Goal: Information Seeking & Learning: Learn about a topic

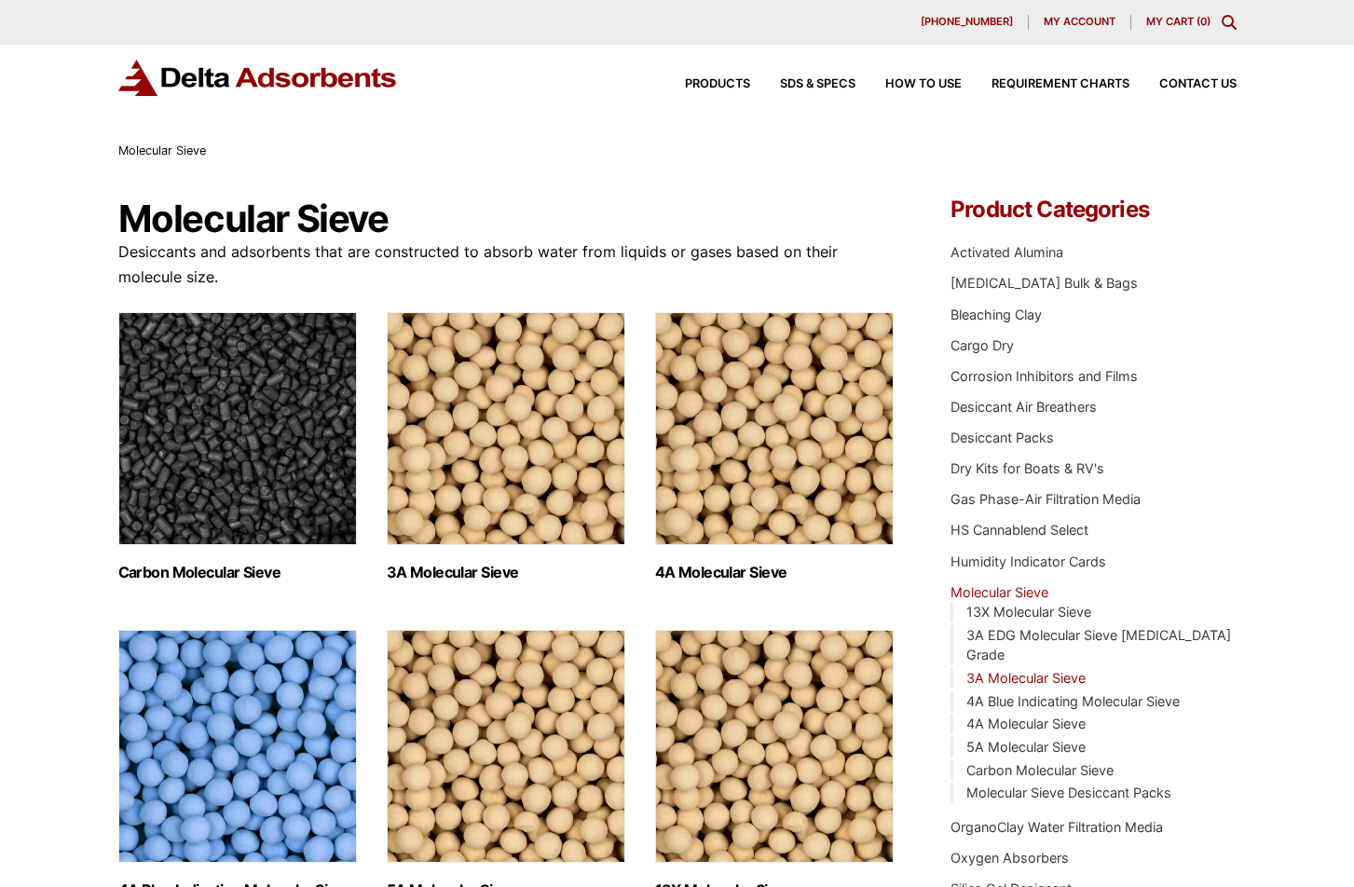
click at [1011, 670] on link "3A Molecular Sieve" at bounding box center [1025, 678] width 119 height 16
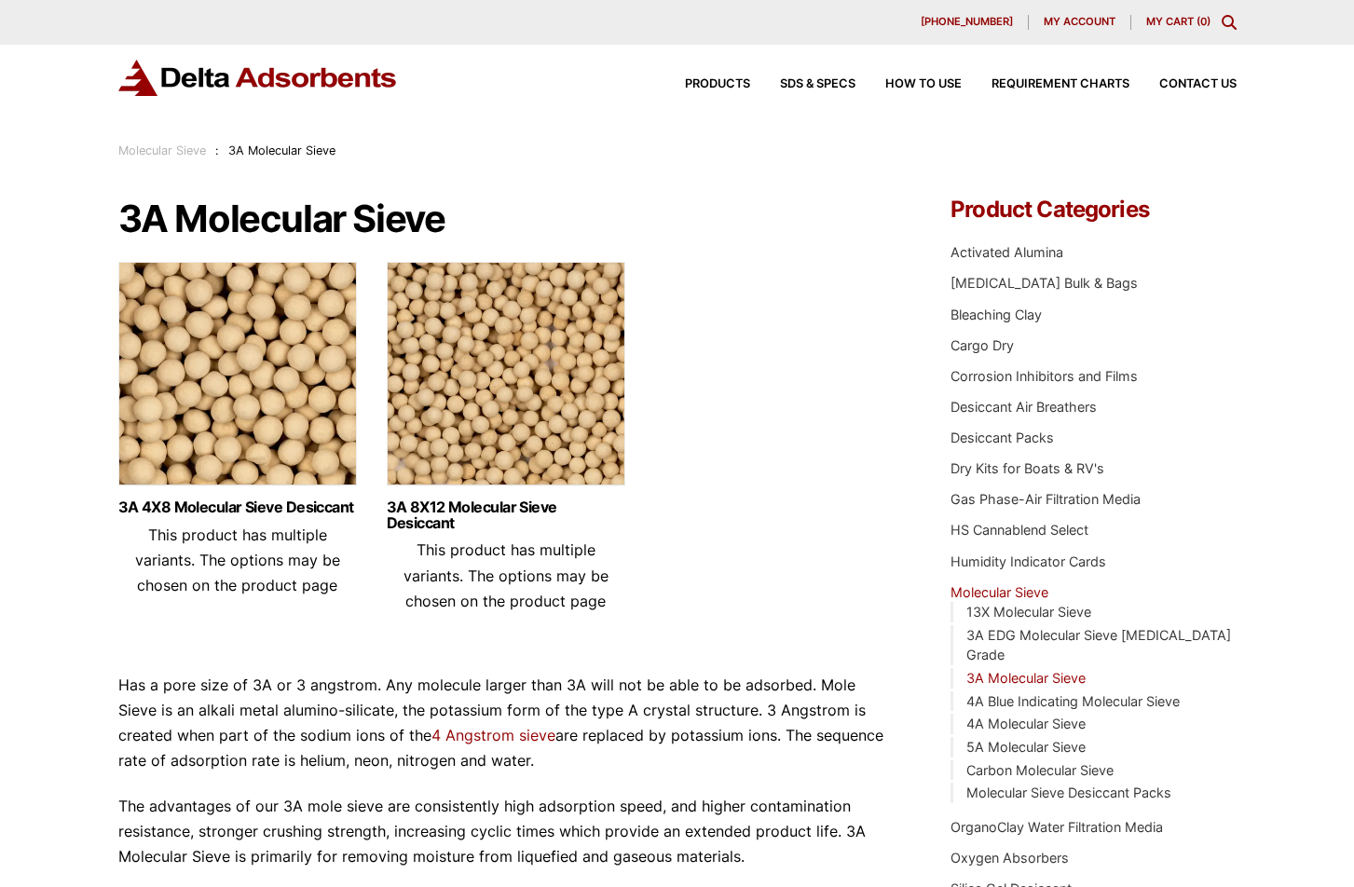
click at [198, 375] on img at bounding box center [237, 378] width 239 height 233
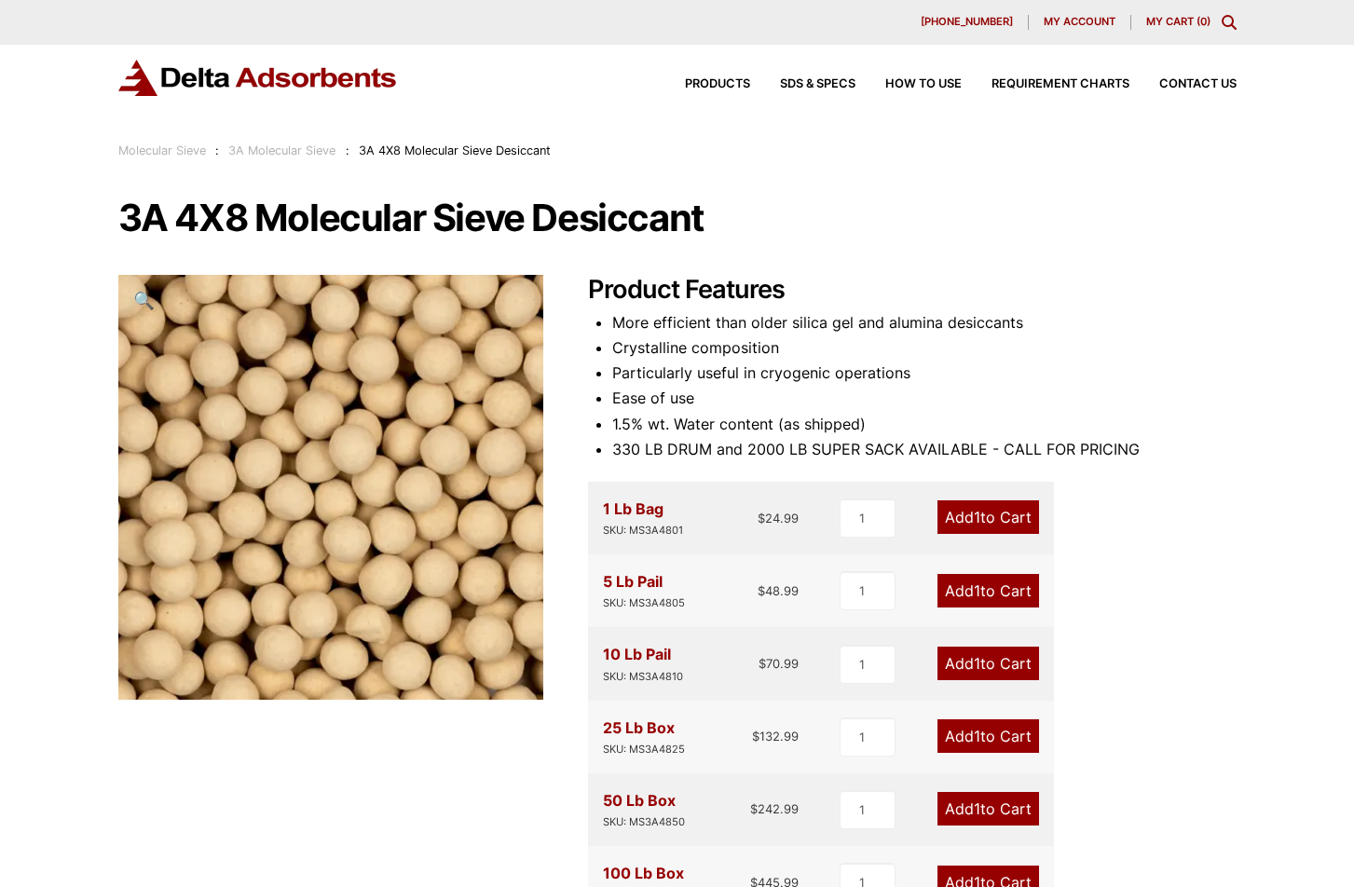
click at [299, 153] on link "3A Molecular Sieve" at bounding box center [281, 151] width 107 height 14
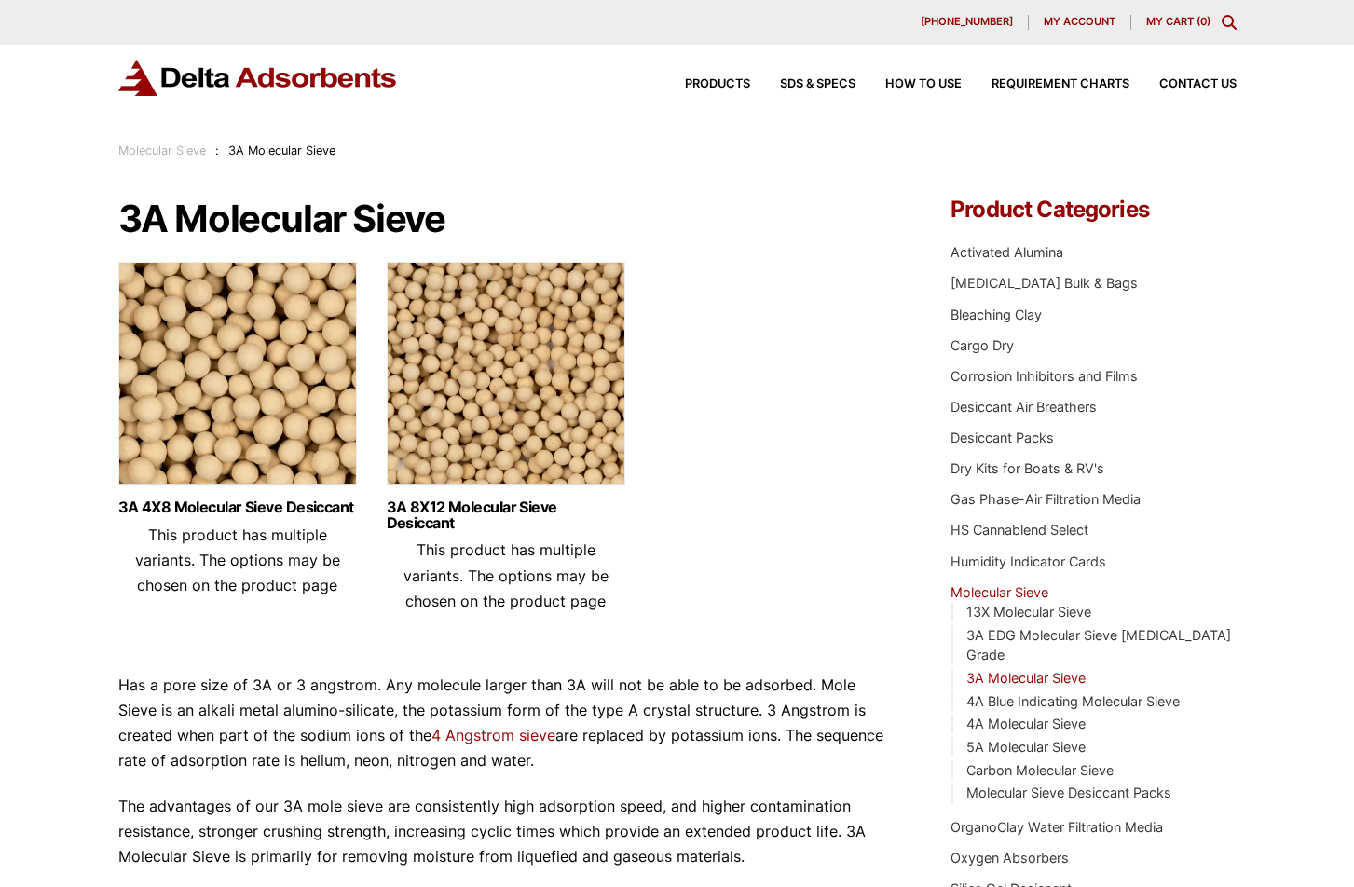
click at [520, 390] on img at bounding box center [506, 378] width 239 height 233
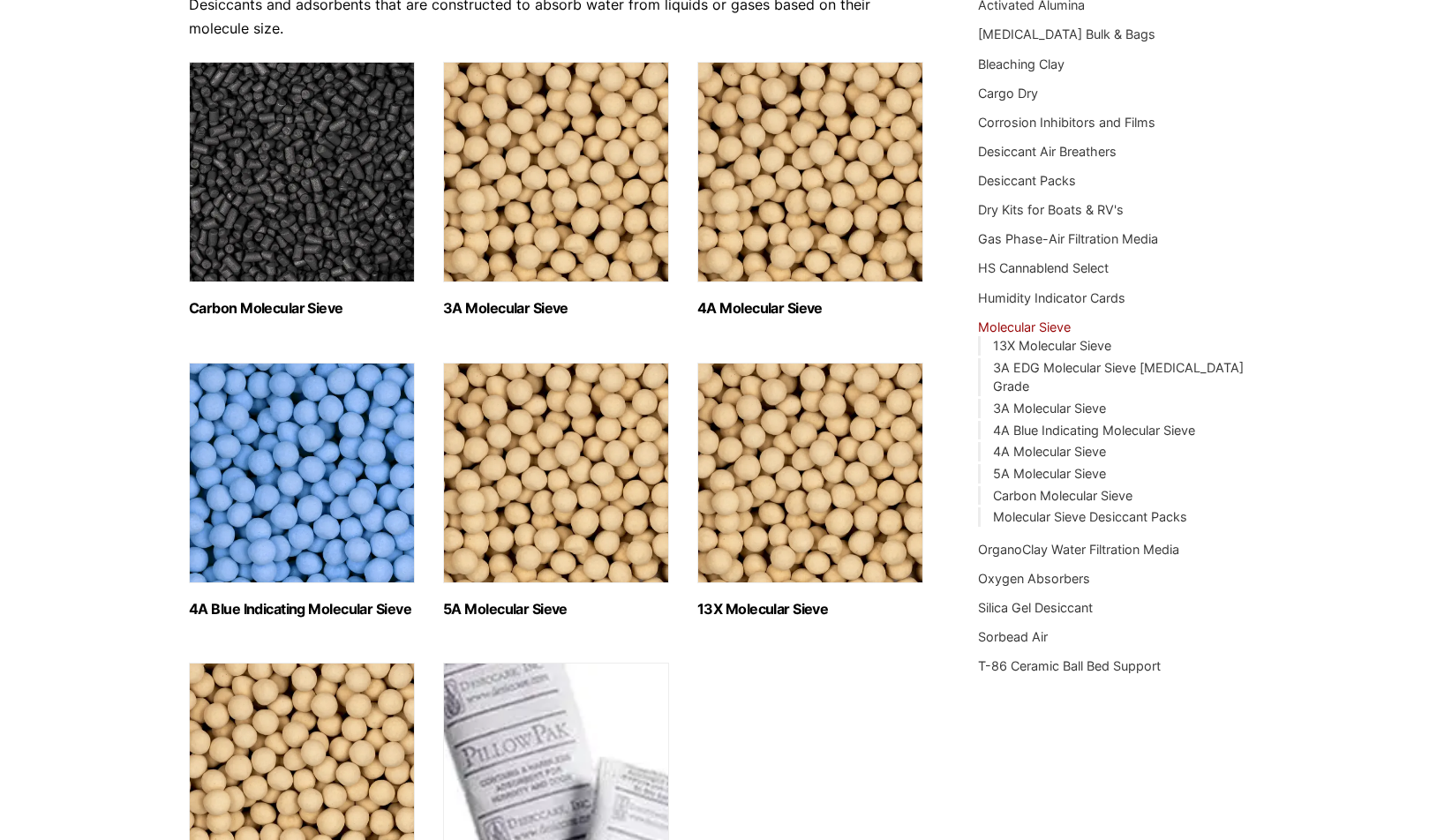
scroll to position [265, 0]
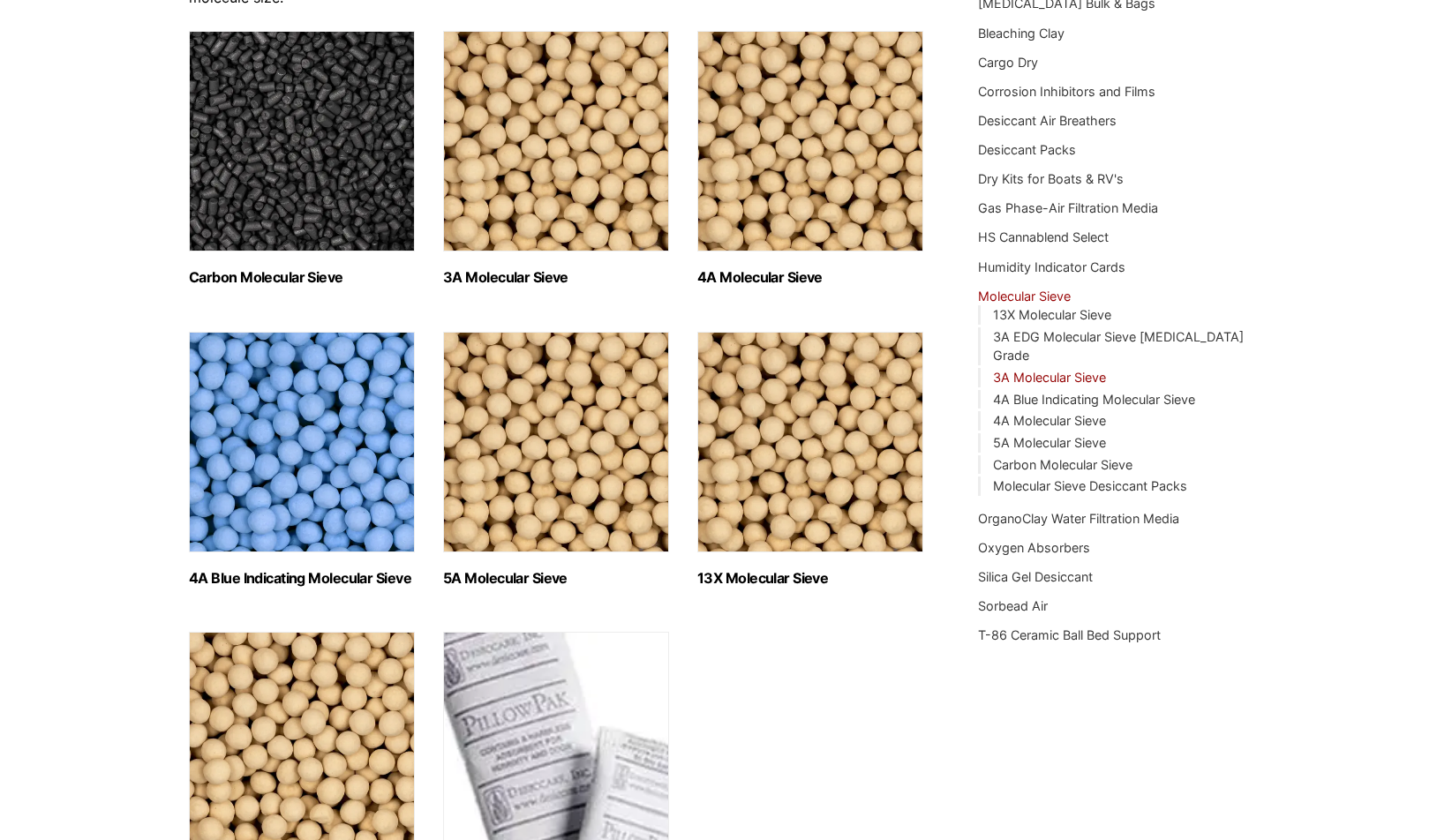
click at [1037, 369] on link "3A Molecular Sieve" at bounding box center [1049, 377] width 113 height 15
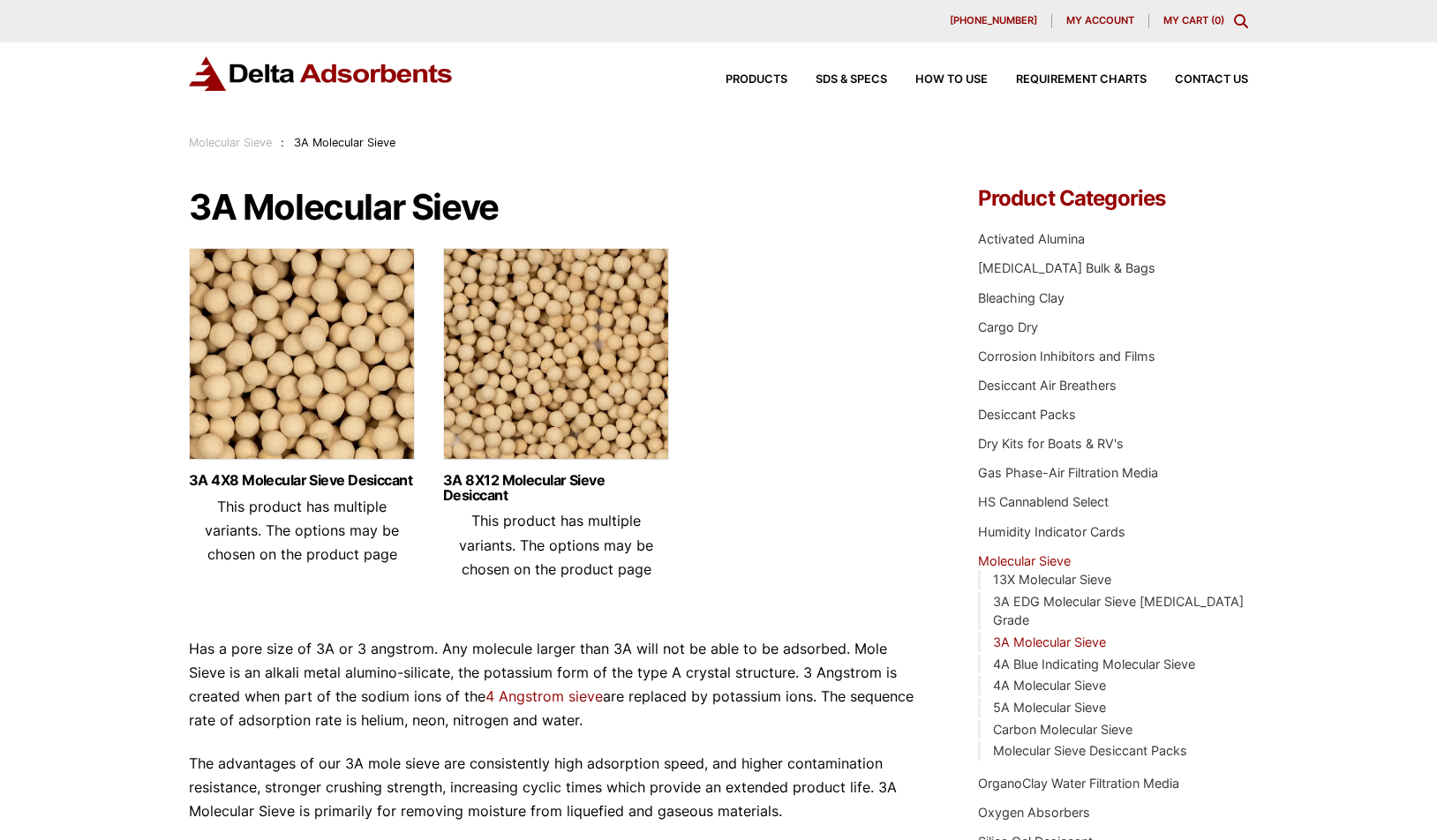
click at [577, 323] on img at bounding box center [556, 358] width 226 height 221
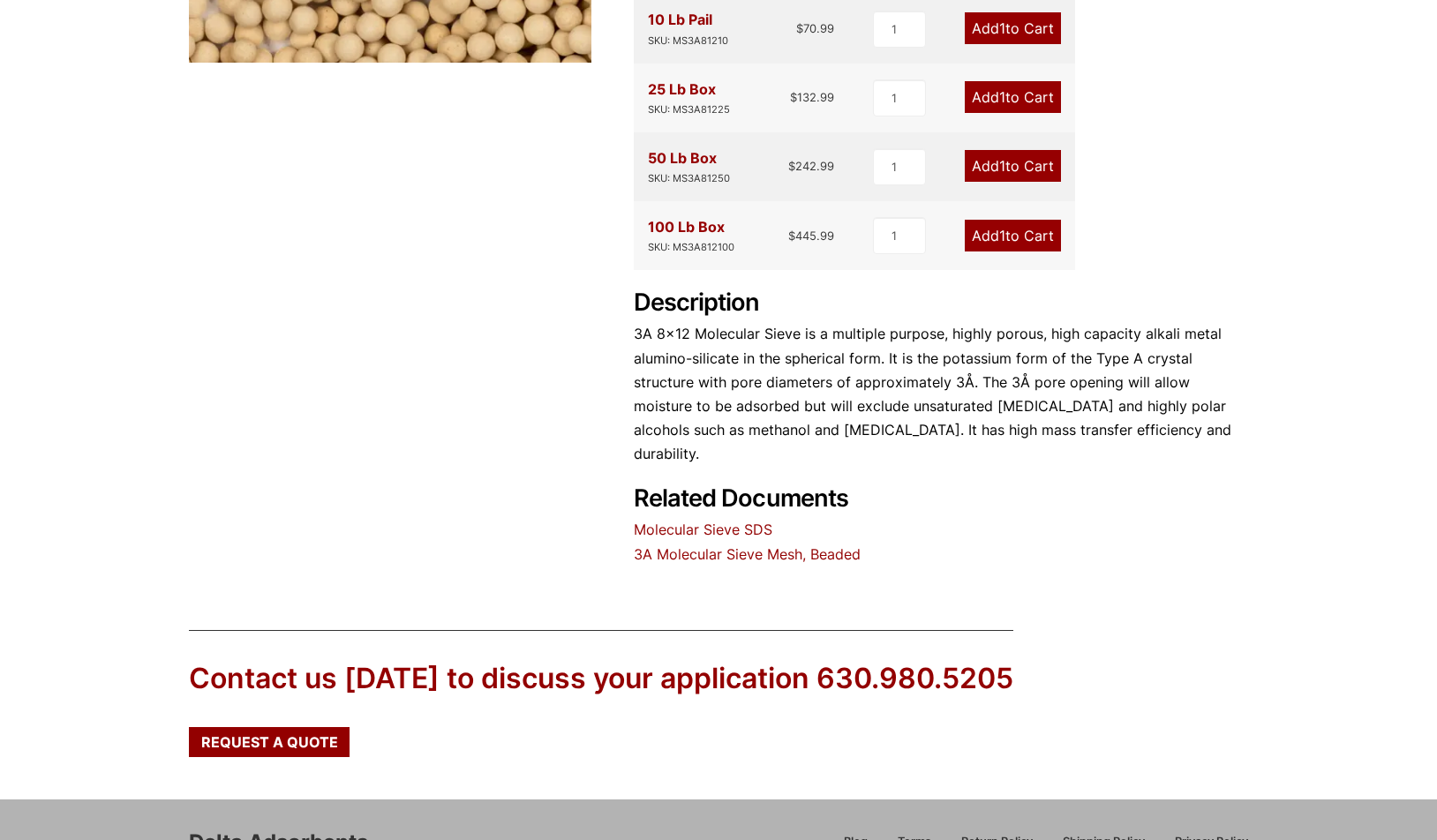
scroll to position [706, 0]
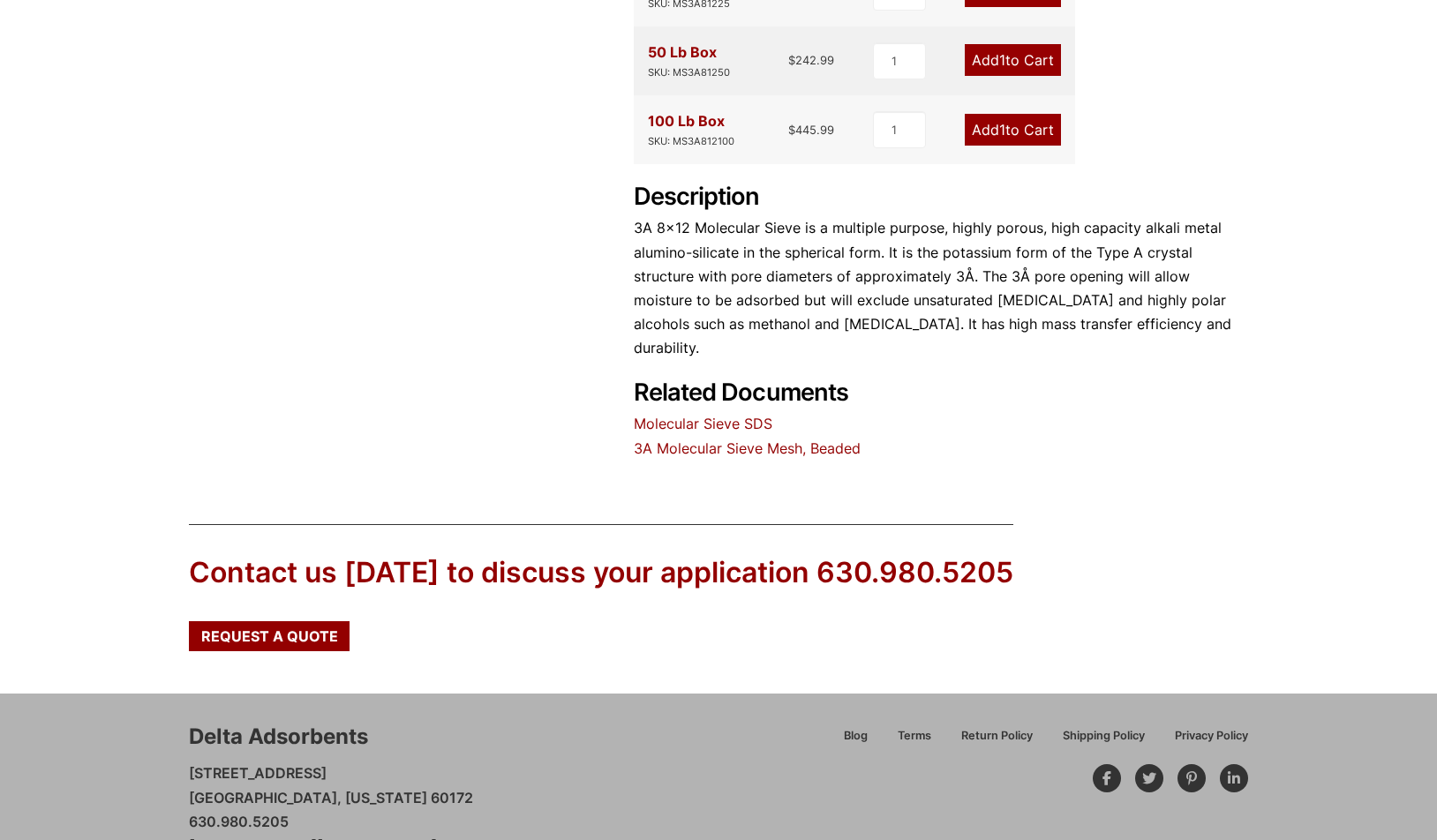
click at [692, 439] on link "3A Molecular Sieve Mesh, Beaded" at bounding box center [746, 448] width 226 height 18
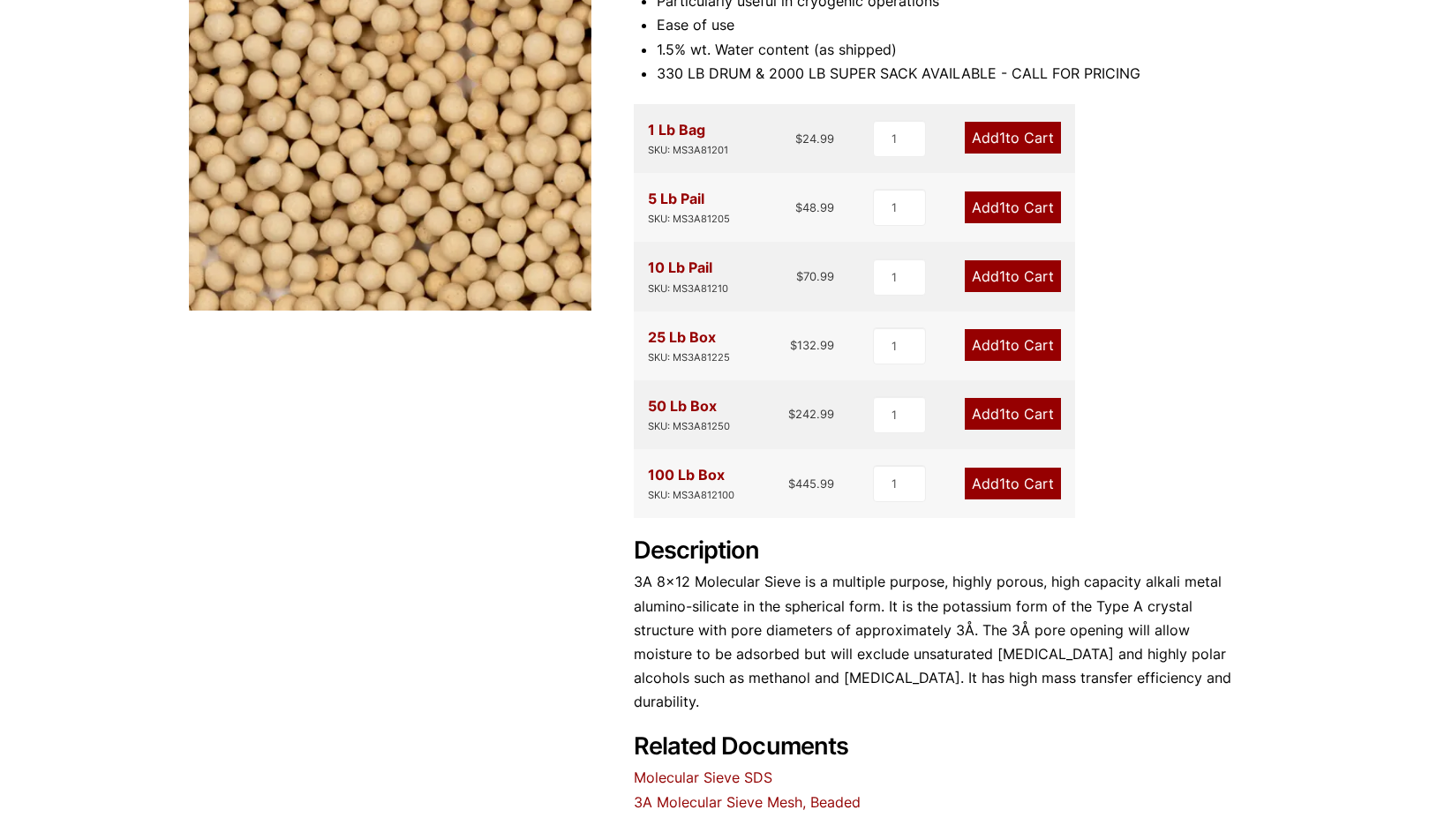
scroll to position [0, 0]
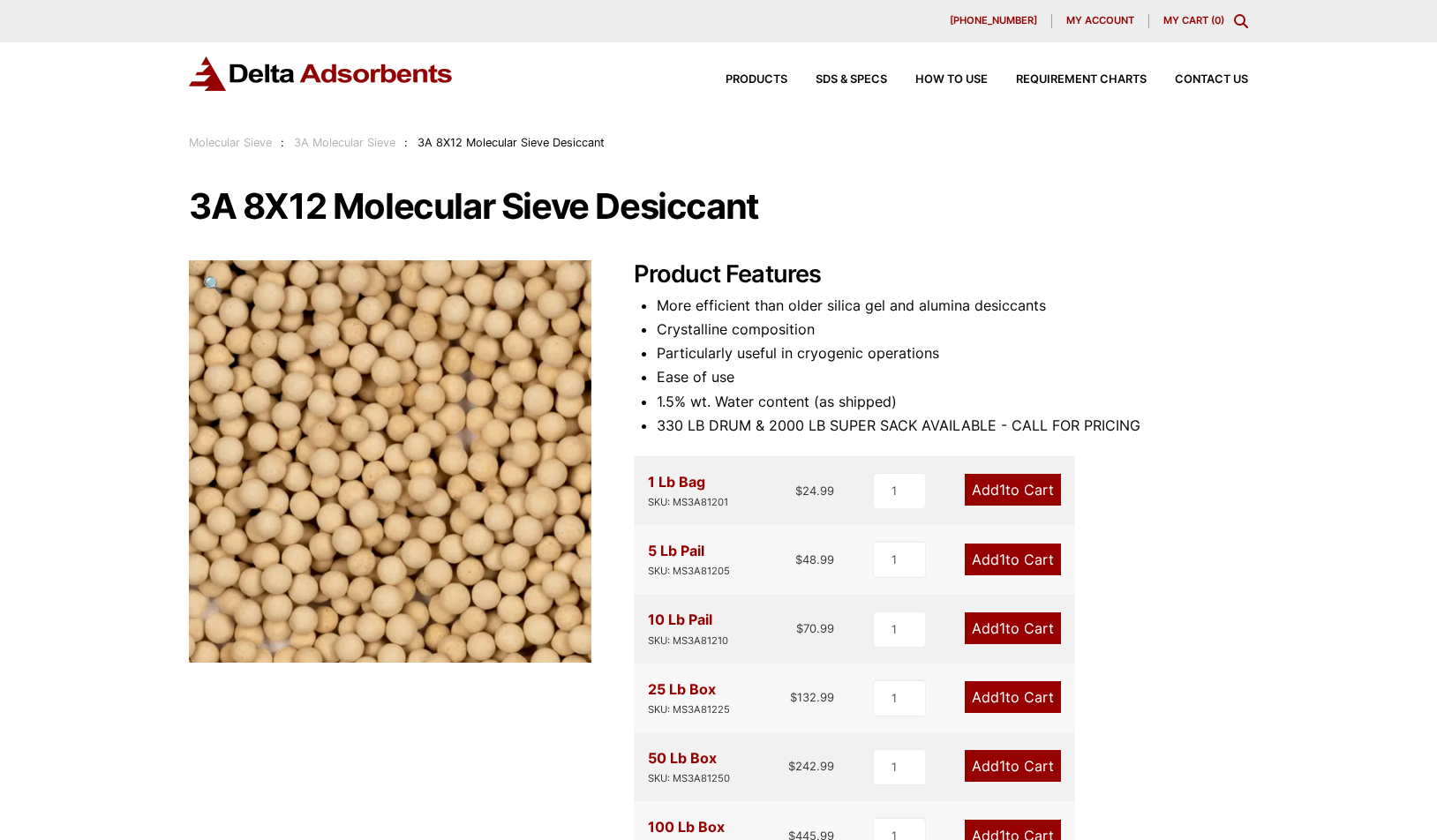
click at [344, 144] on link "3A Molecular Sieve" at bounding box center [344, 143] width 101 height 13
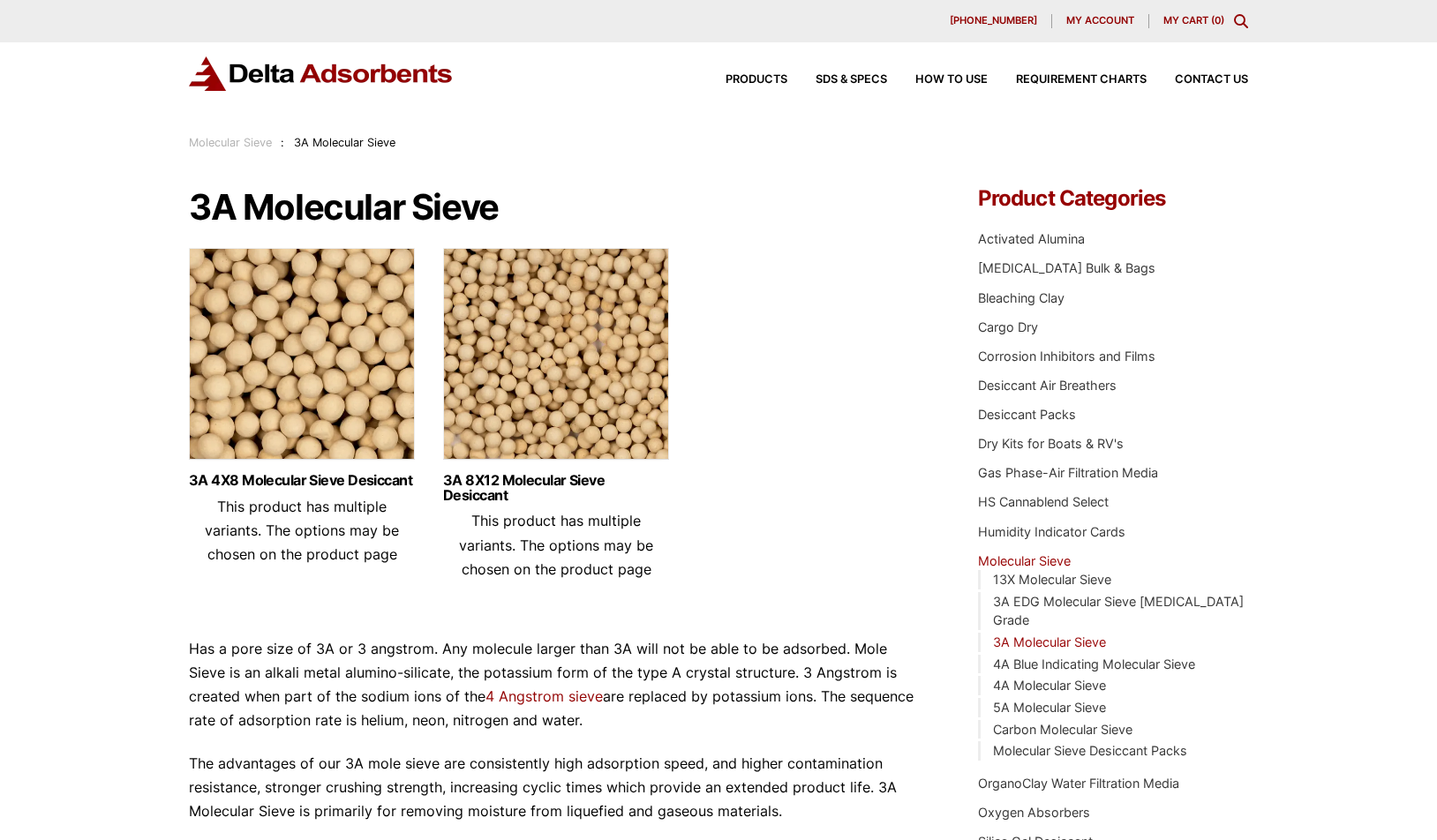
click at [324, 440] on img at bounding box center [301, 358] width 226 height 221
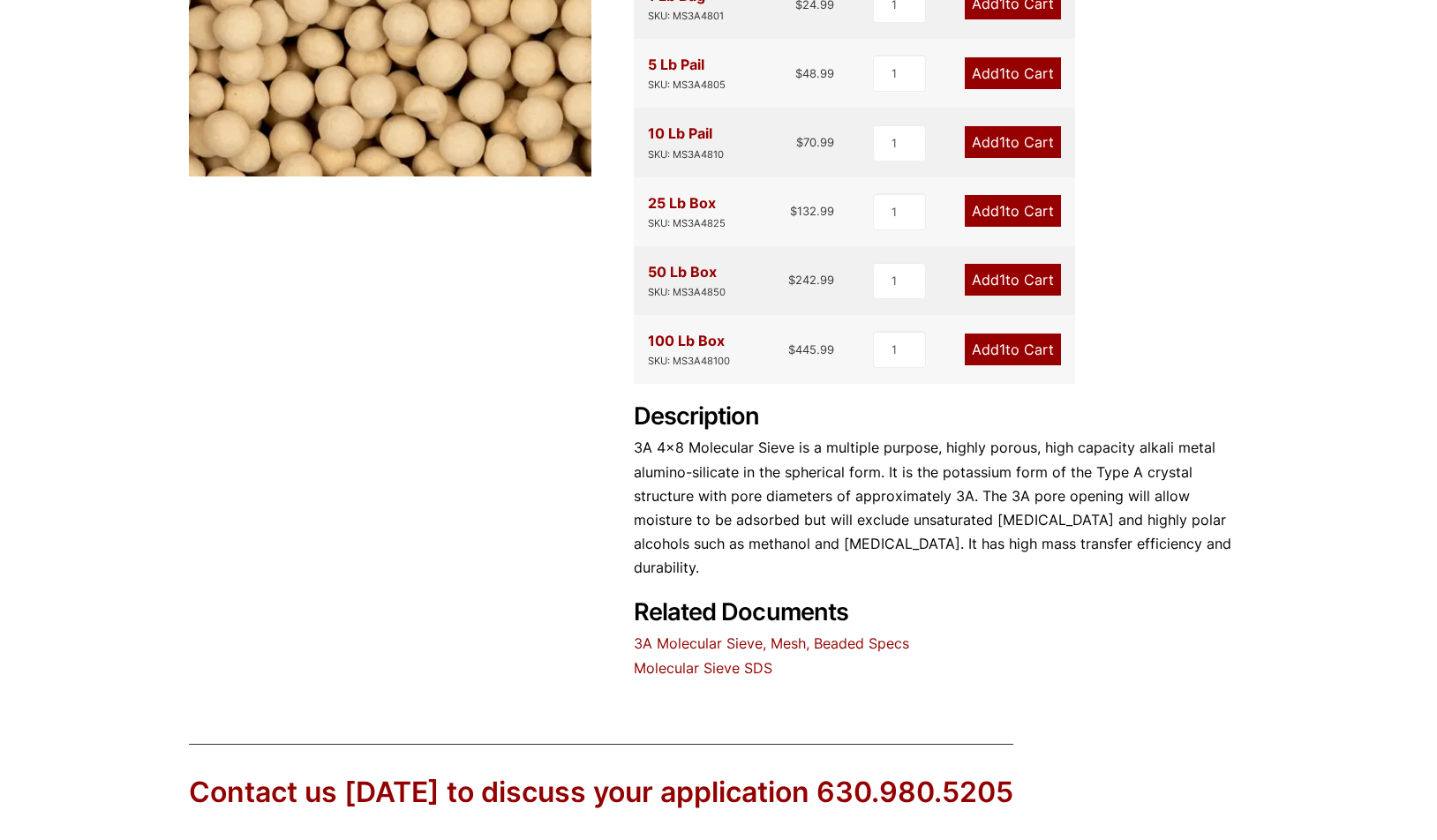
scroll to position [529, 0]
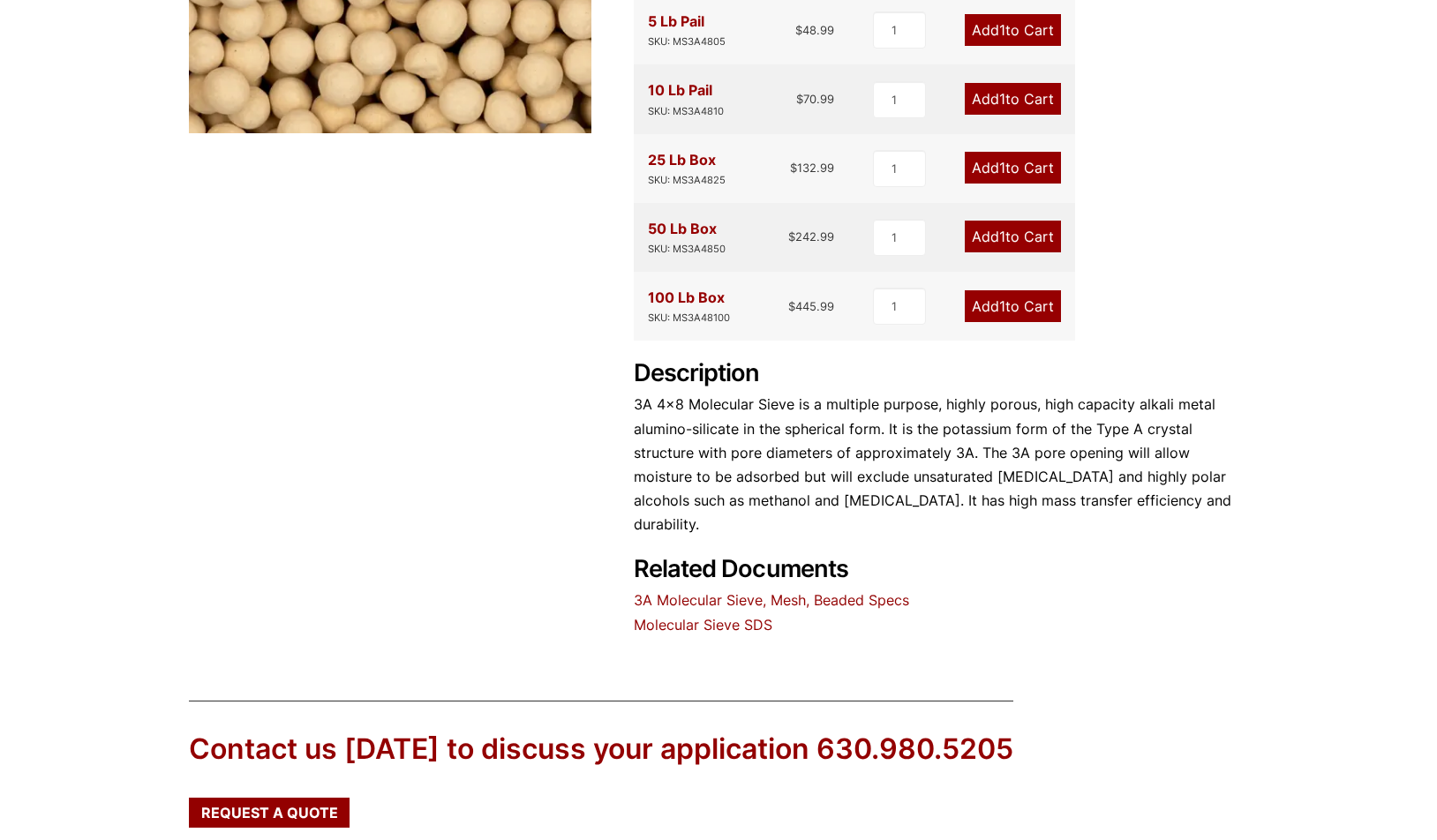
click at [684, 591] on link "3A Molecular Sieve, Mesh, Beaded Specs" at bounding box center [771, 599] width 276 height 18
